Goal: Check status: Check status

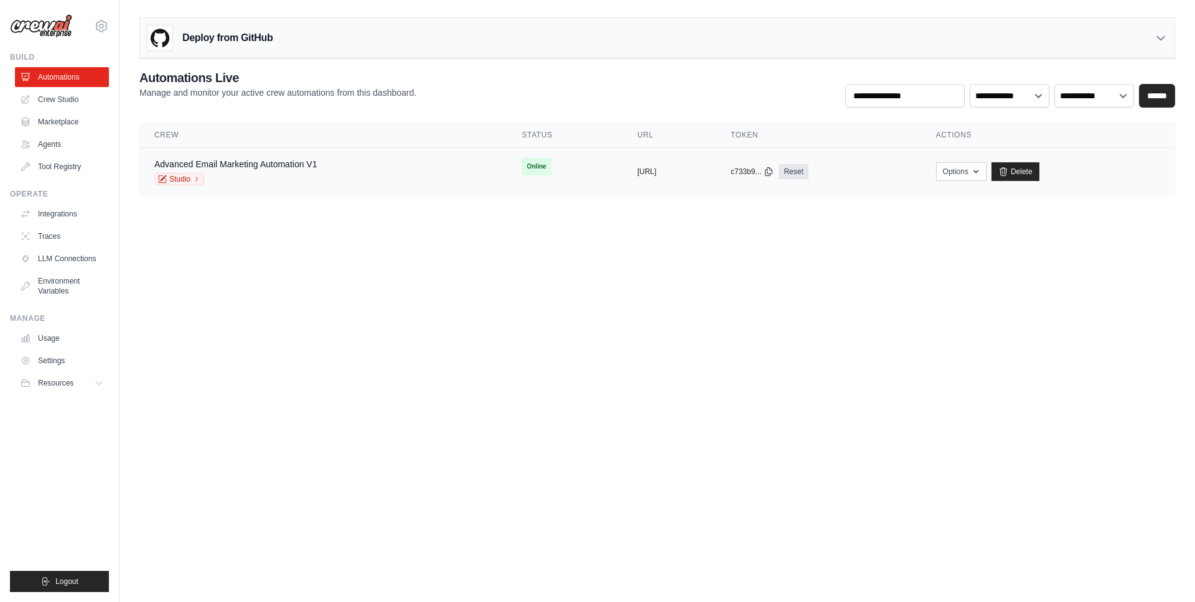
click at [347, 167] on div "Advanced Email Marketing Automation V1 Studio" at bounding box center [322, 171] width 337 height 27
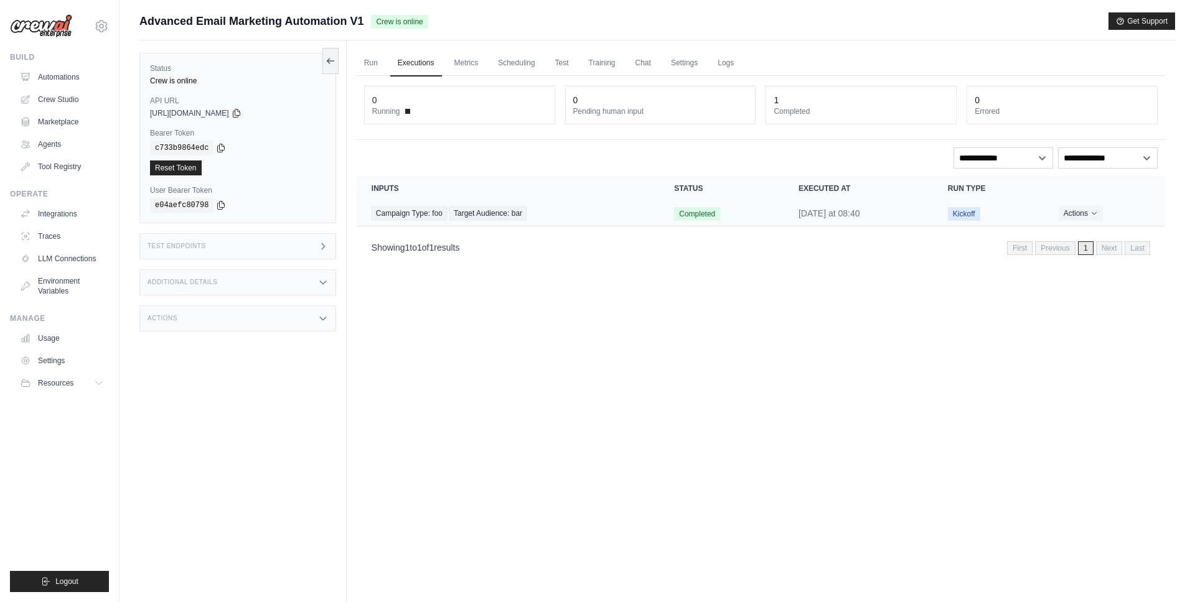
drag, startPoint x: 609, startPoint y: 203, endPoint x: 593, endPoint y: 207, distance: 16.0
click at [609, 203] on td "Campaign Type: foo Target Audience: bar" at bounding box center [508, 214] width 302 height 26
click at [720, 221] on td "Completed" at bounding box center [721, 214] width 124 height 26
drag, startPoint x: 658, startPoint y: 215, endPoint x: 645, endPoint y: 214, distance: 13.1
click at [659, 215] on td "Completed" at bounding box center [721, 214] width 124 height 26
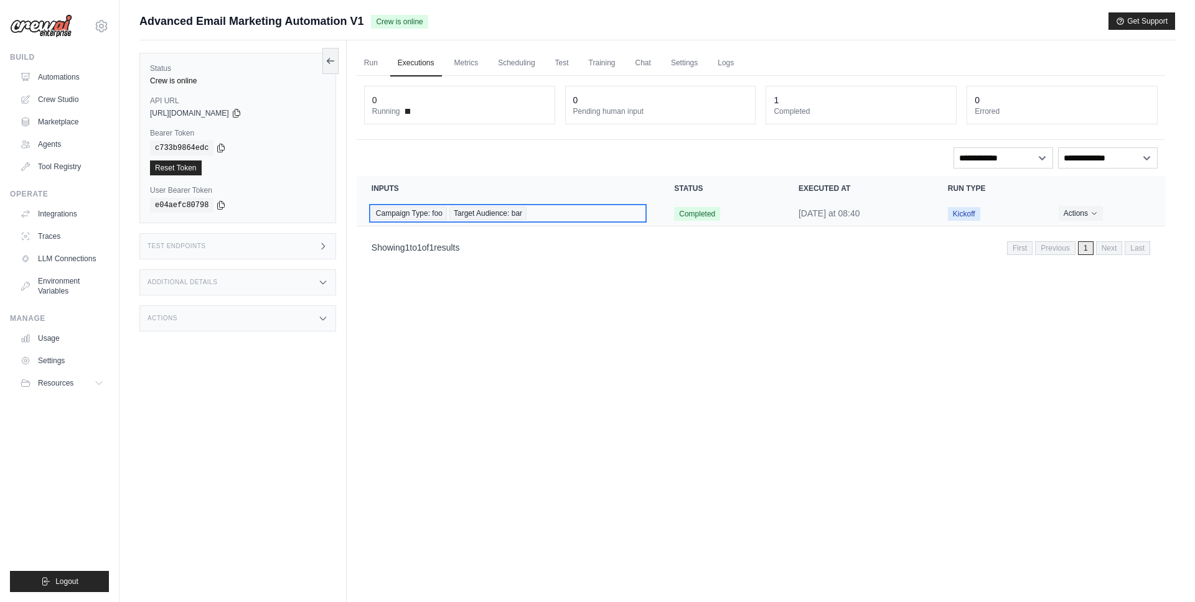
click at [601, 212] on div "Campaign Type: foo Target Audience: bar" at bounding box center [507, 214] width 273 height 14
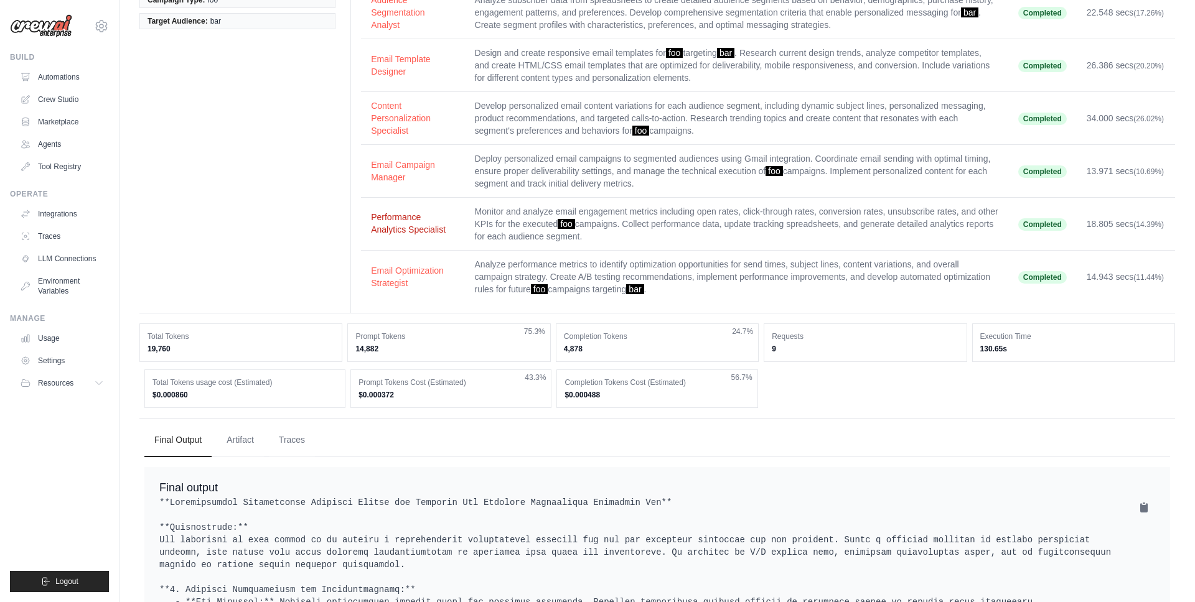
scroll to position [378, 0]
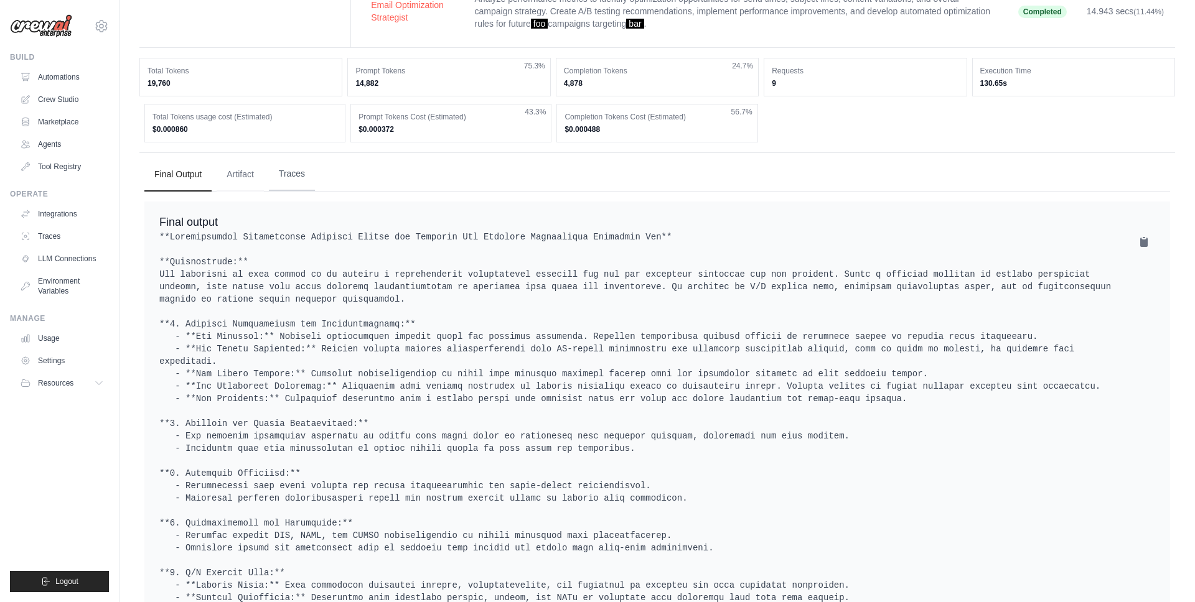
click at [282, 183] on button "Traces" at bounding box center [292, 174] width 46 height 34
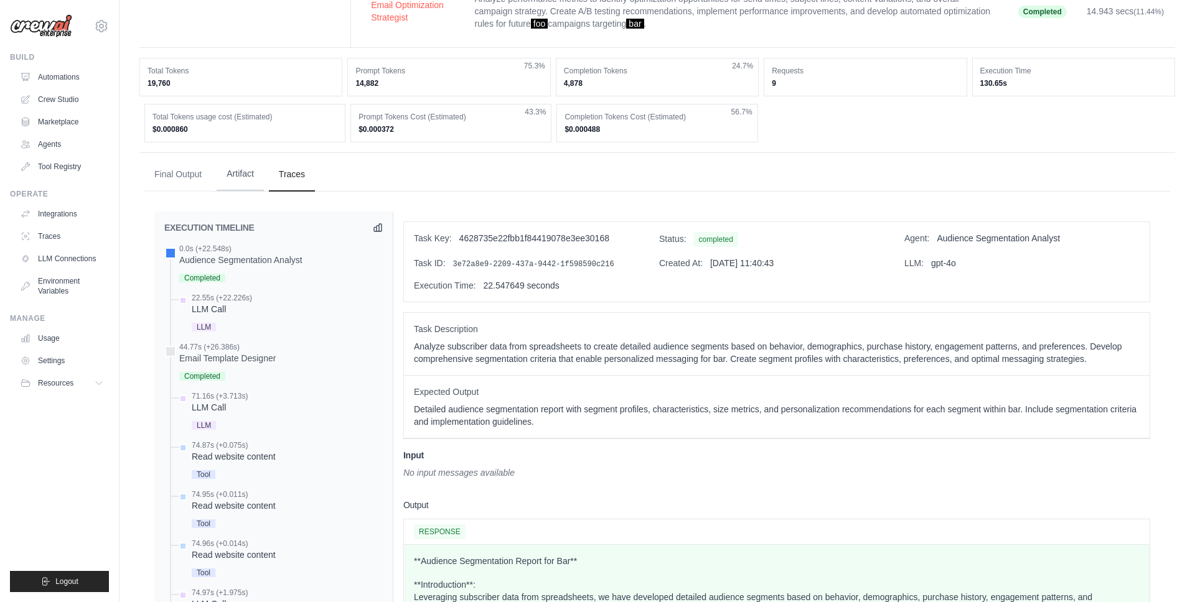
click at [232, 167] on button "Artifact" at bounding box center [240, 174] width 47 height 34
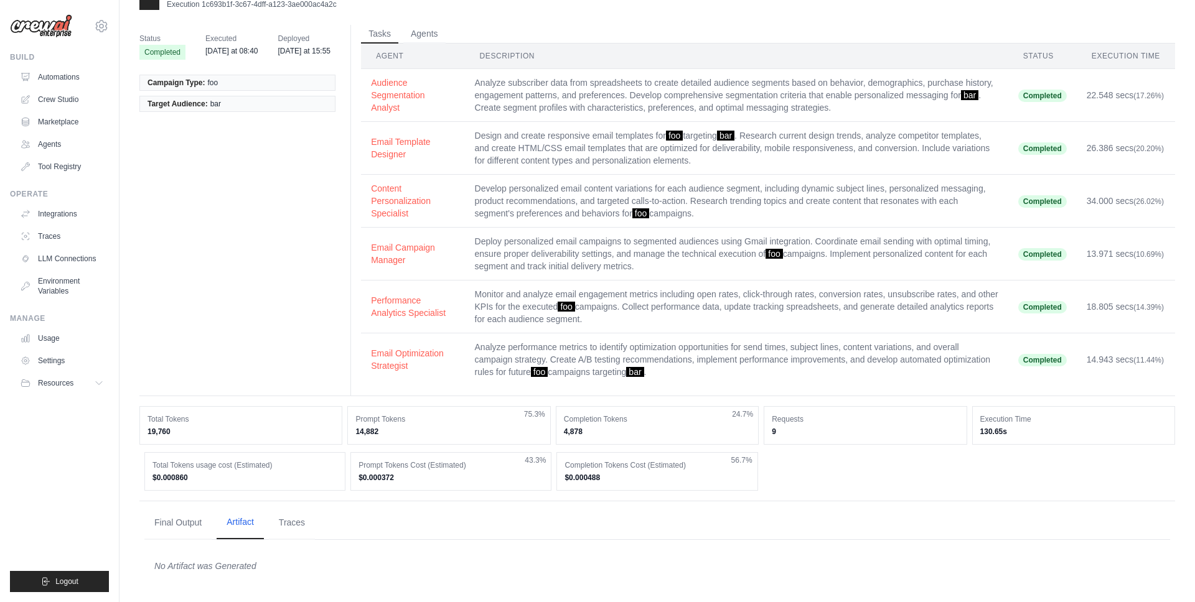
scroll to position [29, 0]
click at [152, 512] on button "Final Output" at bounding box center [177, 523] width 67 height 34
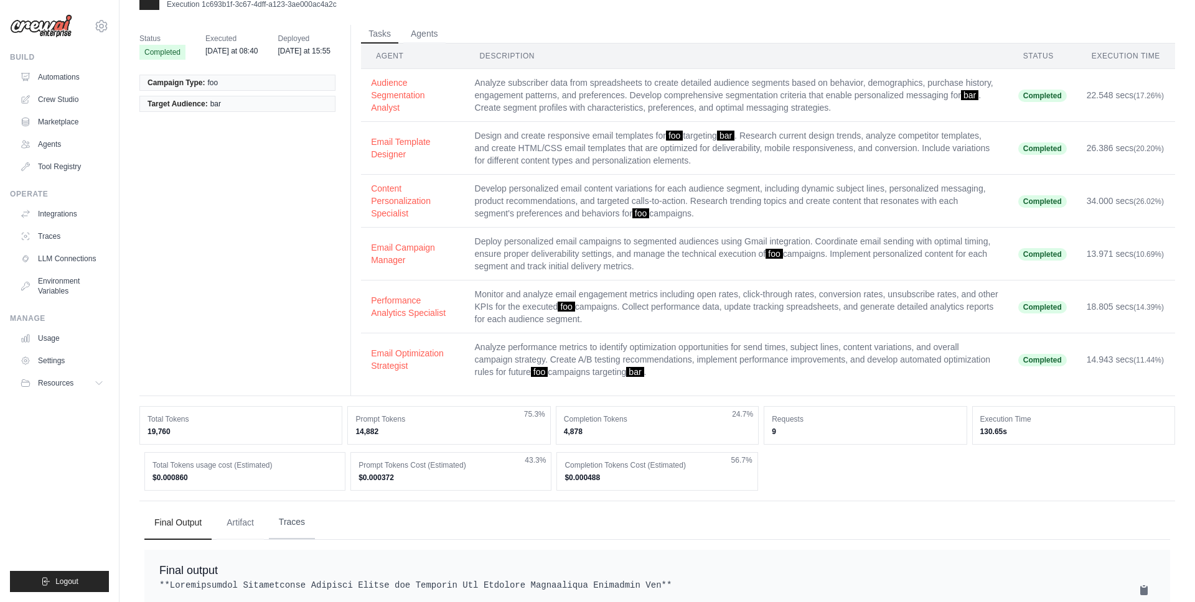
click at [286, 521] on button "Traces" at bounding box center [292, 523] width 46 height 34
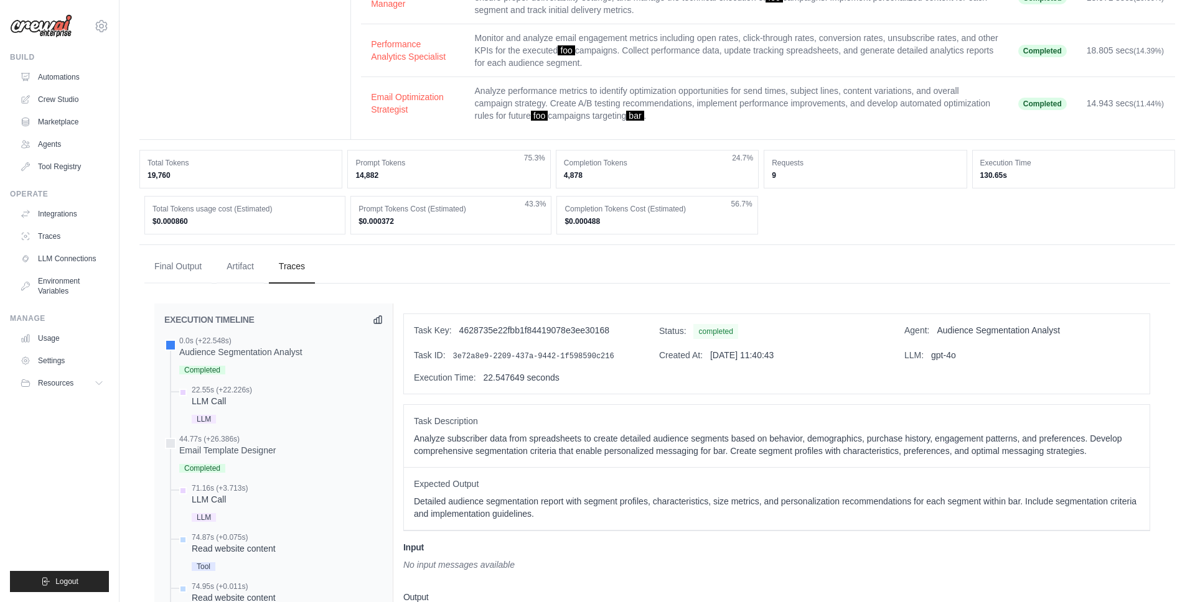
click at [404, 266] on ul "Final Output Artifact Traces" at bounding box center [656, 267] width 1025 height 34
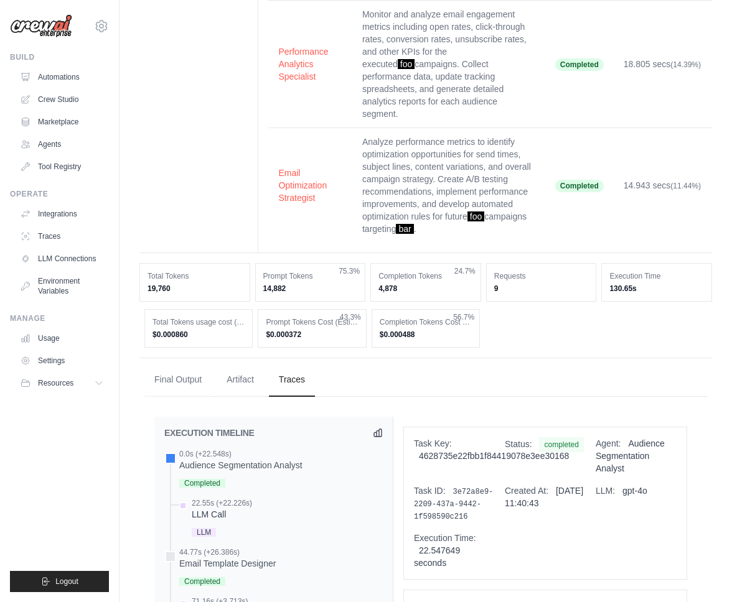
scroll to position [644, 0]
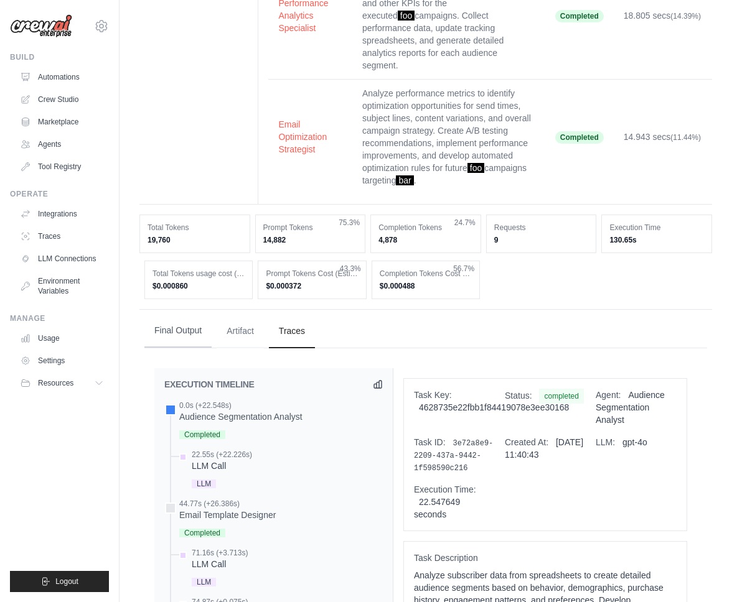
click at [161, 330] on button "Final Output" at bounding box center [177, 331] width 67 height 34
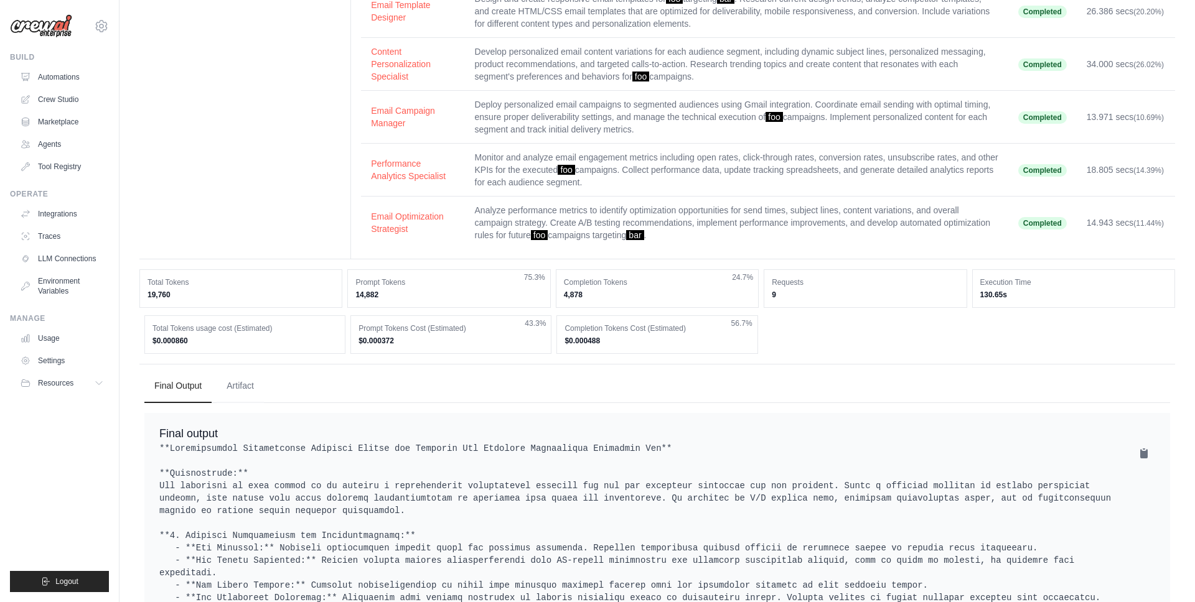
scroll to position [0, 0]
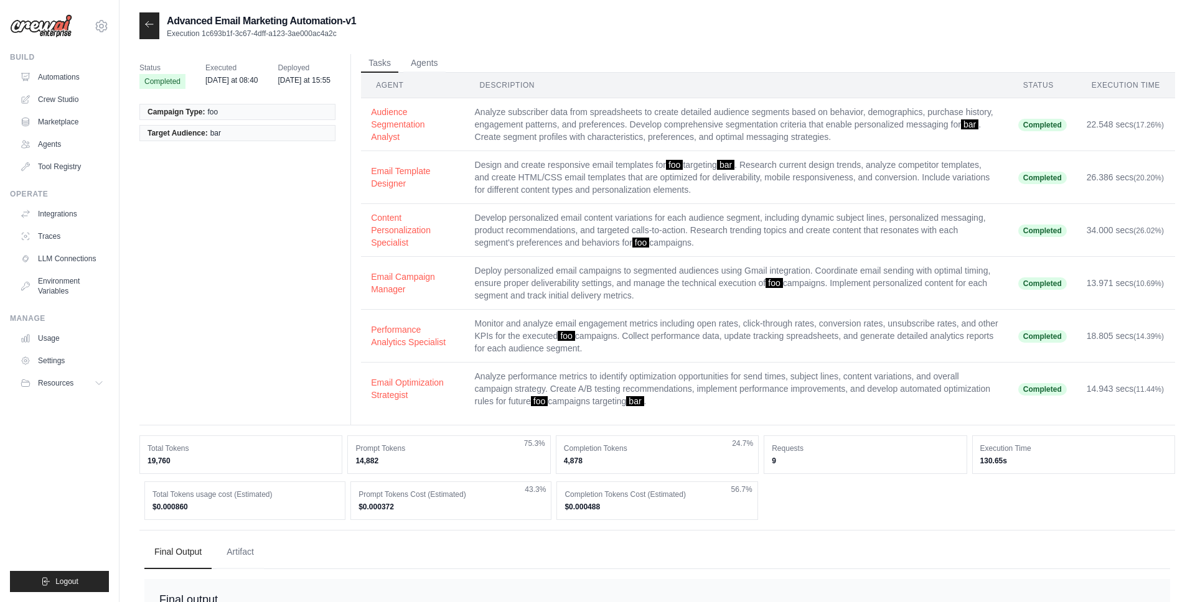
click at [122, 430] on div "Advanced Email Marketing Automation-v1 Execution 1c693b1f-3c67-4dff-a123-3ae000…" at bounding box center [656, 600] width 1075 height 1176
